Goal: Transaction & Acquisition: Purchase product/service

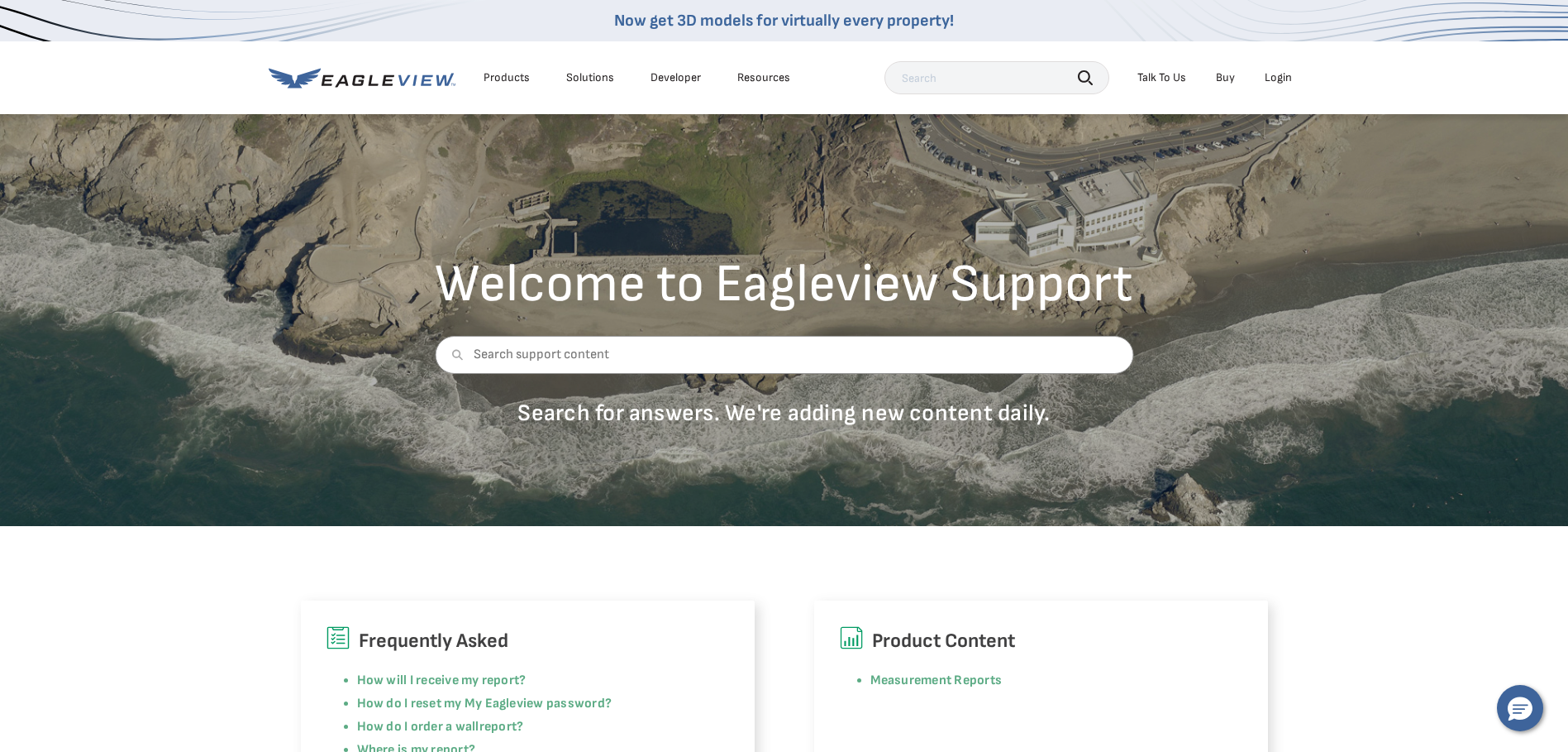
click at [1283, 78] on div "Login" at bounding box center [1278, 77] width 28 height 15
click at [1278, 74] on div "Login" at bounding box center [1278, 77] width 28 height 15
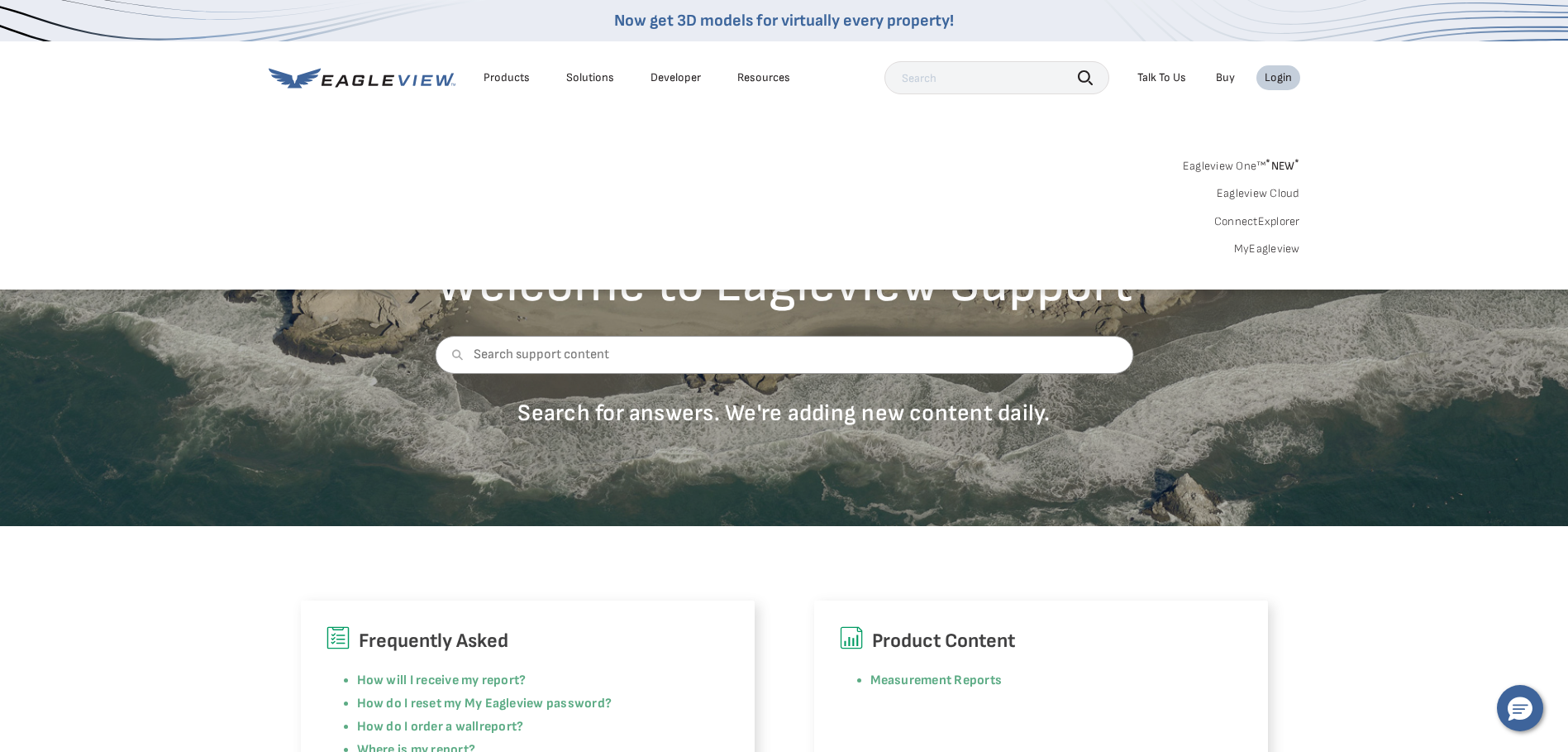
click at [1263, 248] on link "MyEagleview" at bounding box center [1267, 249] width 66 height 15
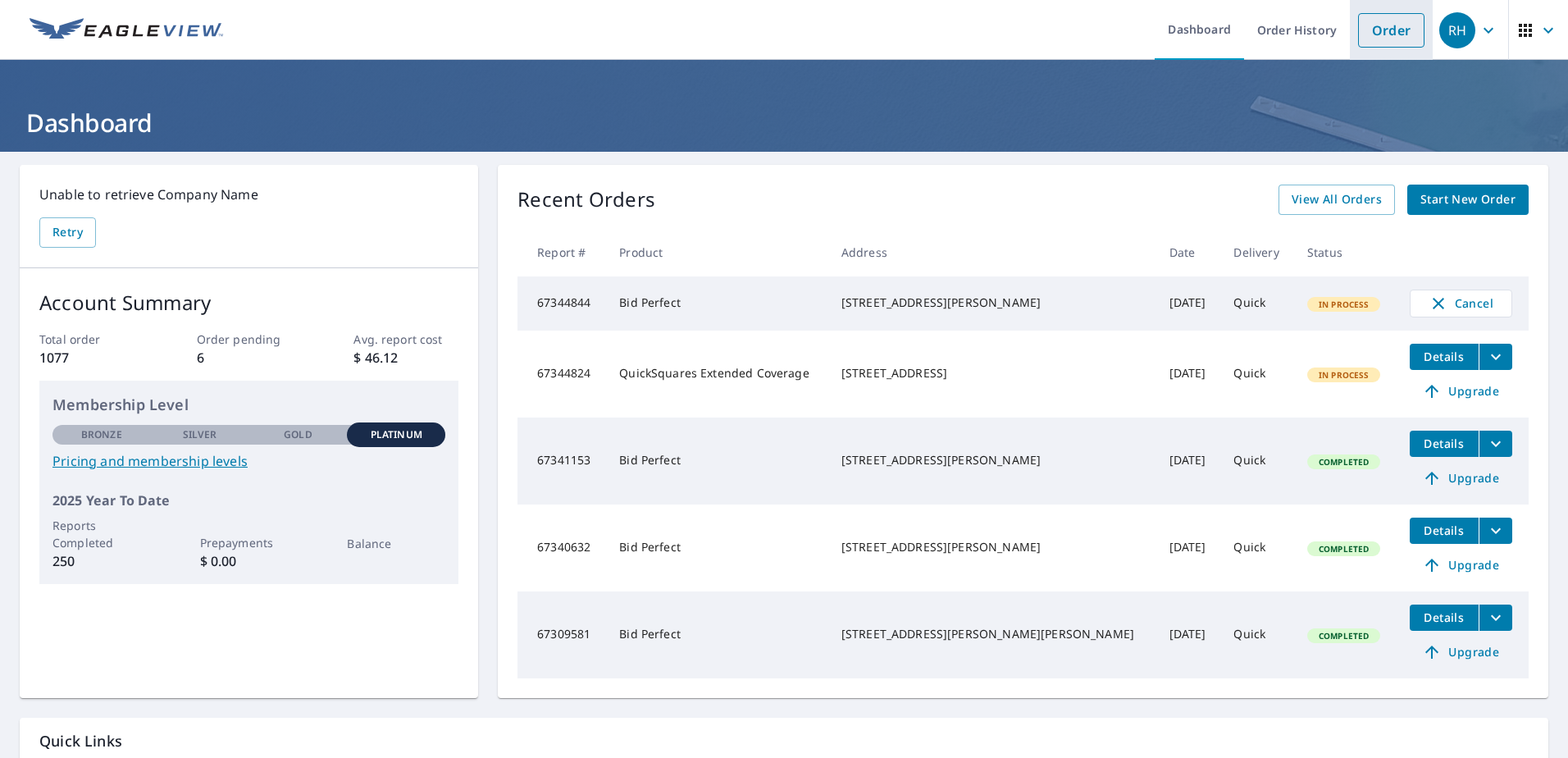
click at [1380, 28] on link "Order" at bounding box center [1390, 30] width 67 height 35
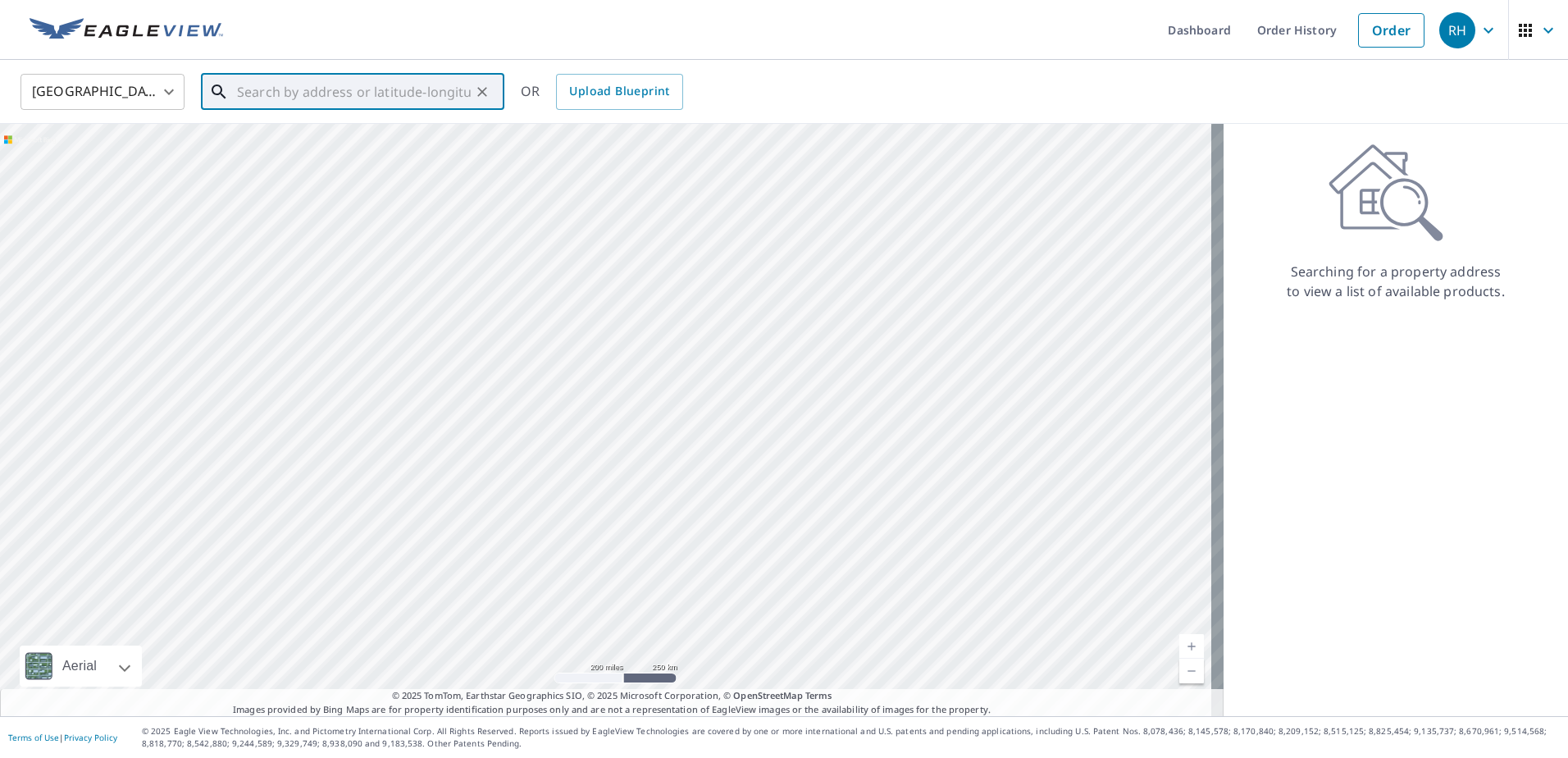
click at [292, 98] on input "text" at bounding box center [354, 92] width 233 height 46
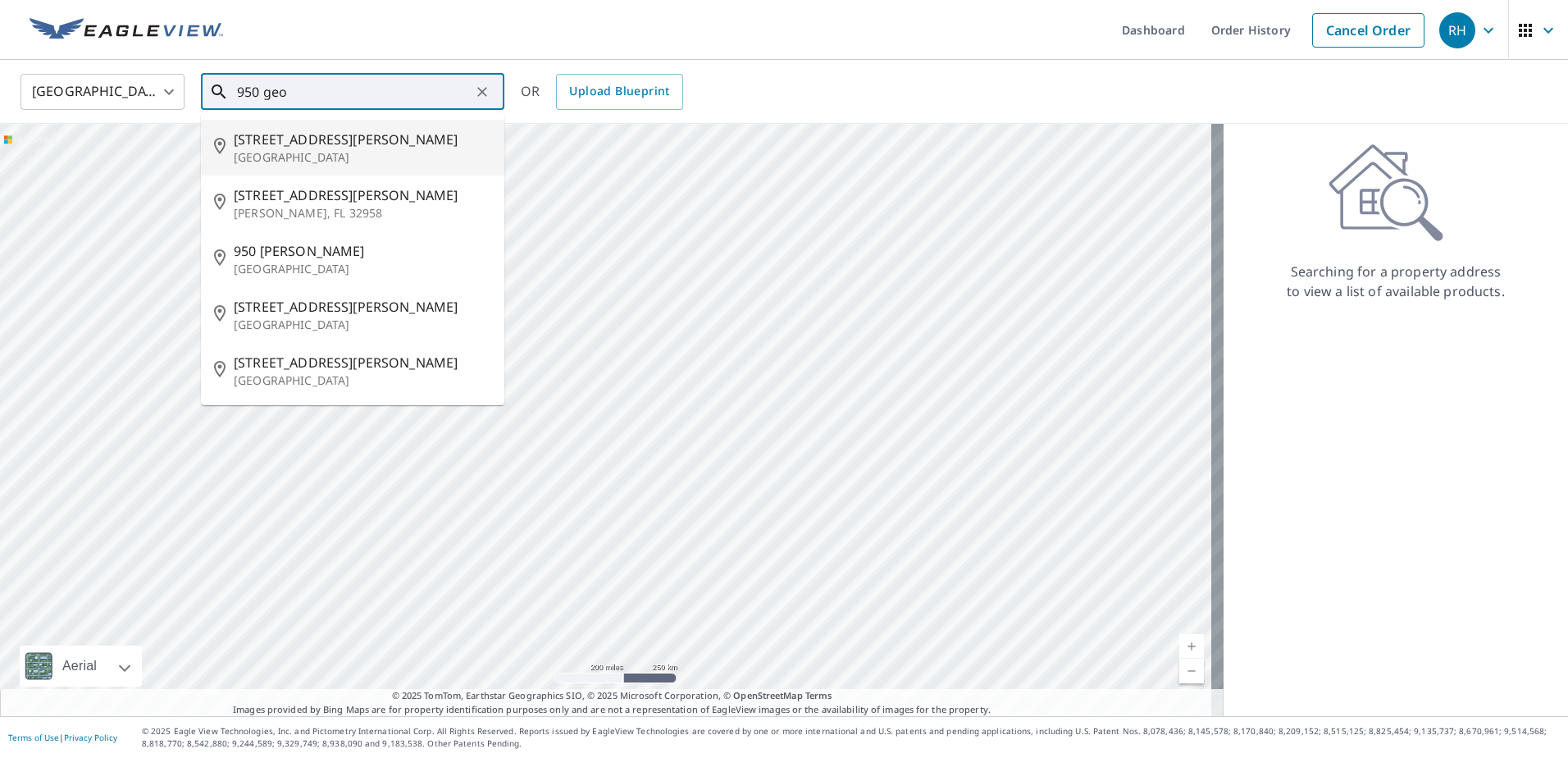
click at [290, 143] on span "[STREET_ADDRESS][PERSON_NAME]" at bounding box center [362, 140] width 257 height 20
type input "[STREET_ADDRESS][PERSON_NAME]"
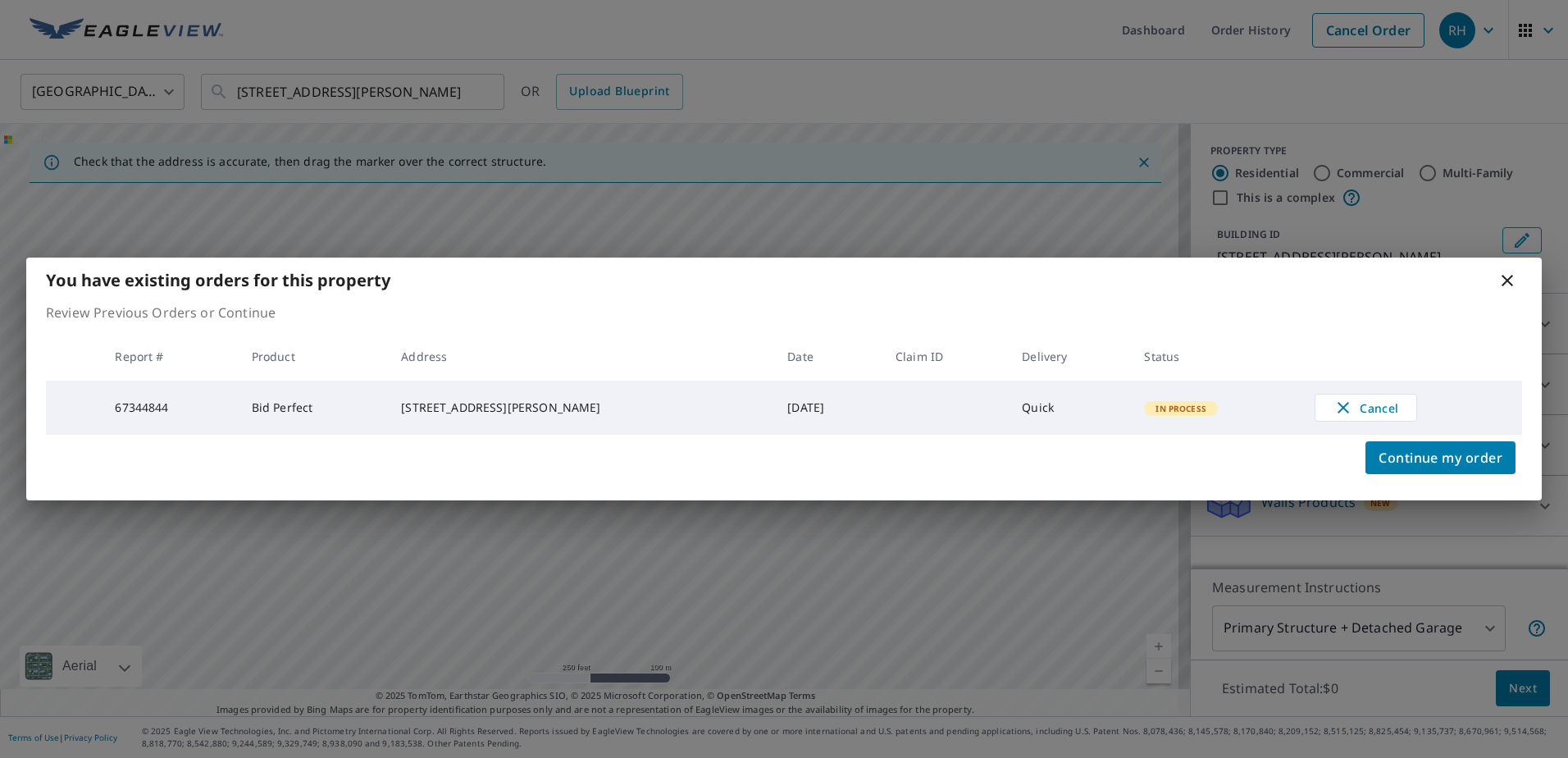
click at [1504, 272] on icon at bounding box center [1507, 281] width 20 height 20
